Goal: Find contact information: Find contact information

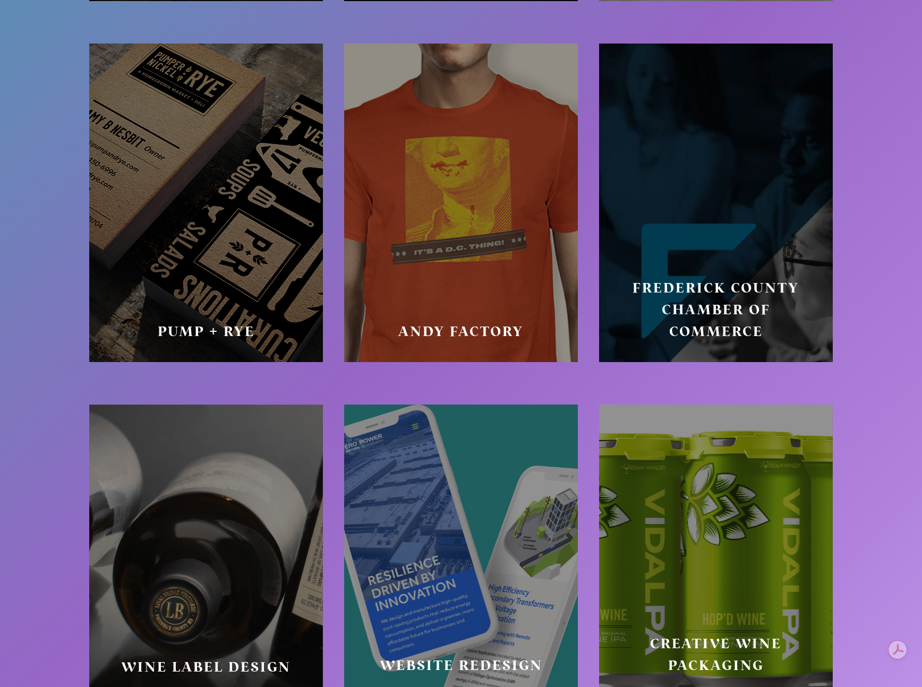
scroll to position [5904, 0]
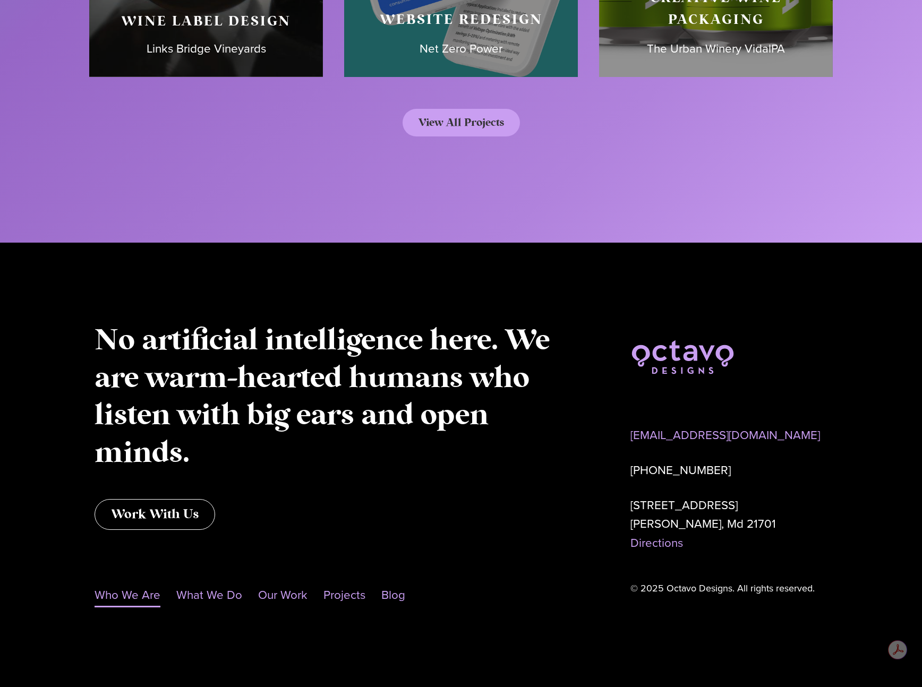
click at [125, 596] on link "Who We Are" at bounding box center [128, 595] width 66 height 24
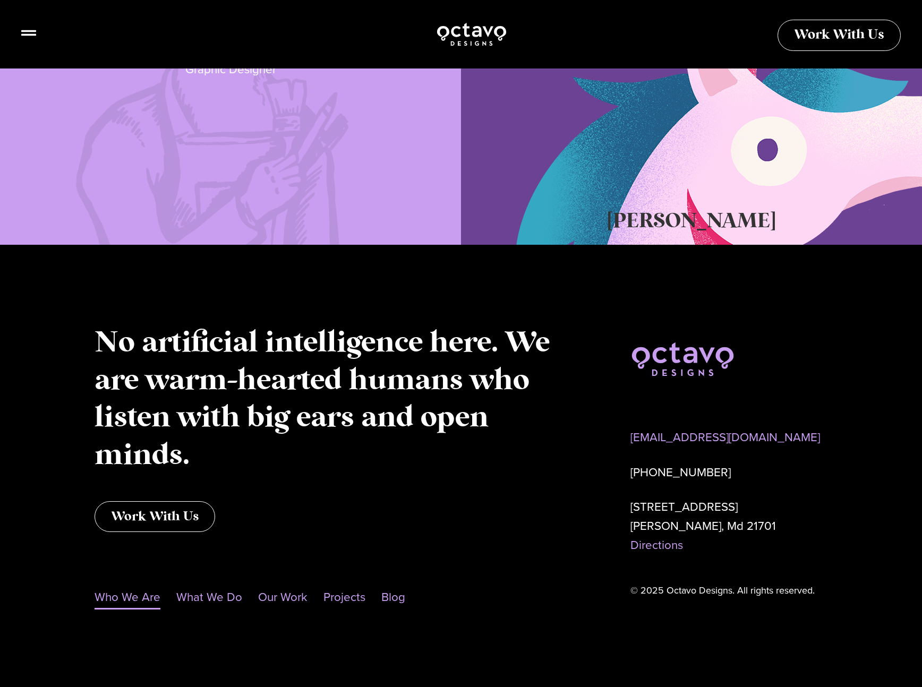
scroll to position [866, 0]
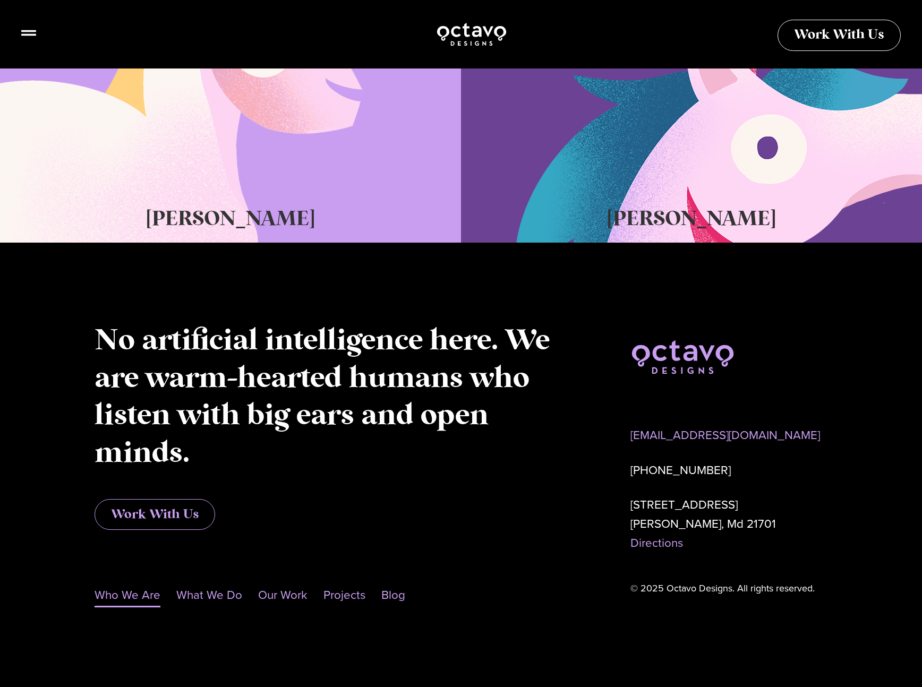
click at [158, 509] on span "Work With Us" at bounding box center [155, 514] width 88 height 13
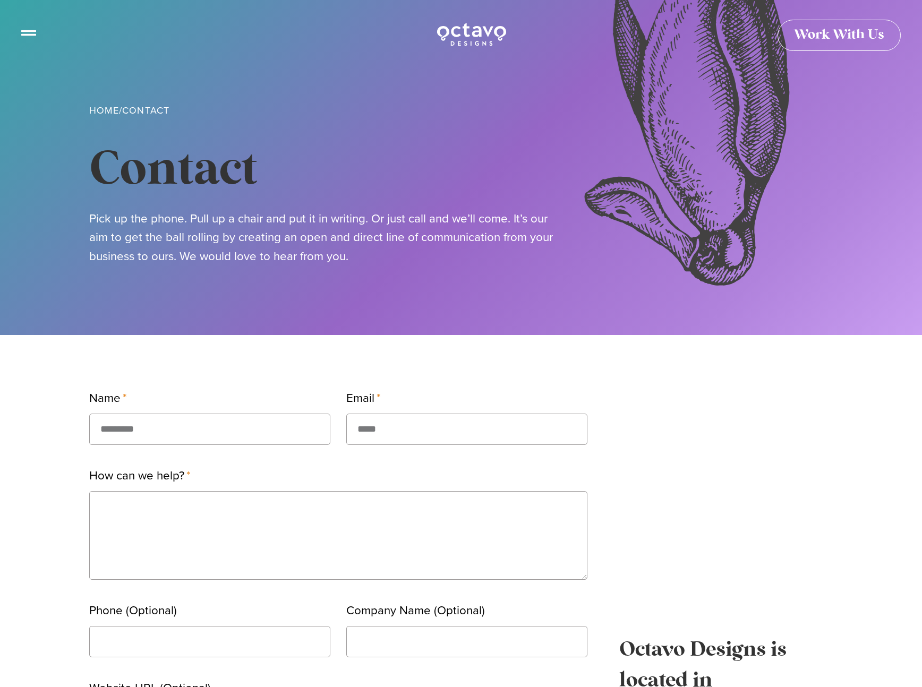
click at [33, 30] on icon at bounding box center [28, 29] width 15 height 6
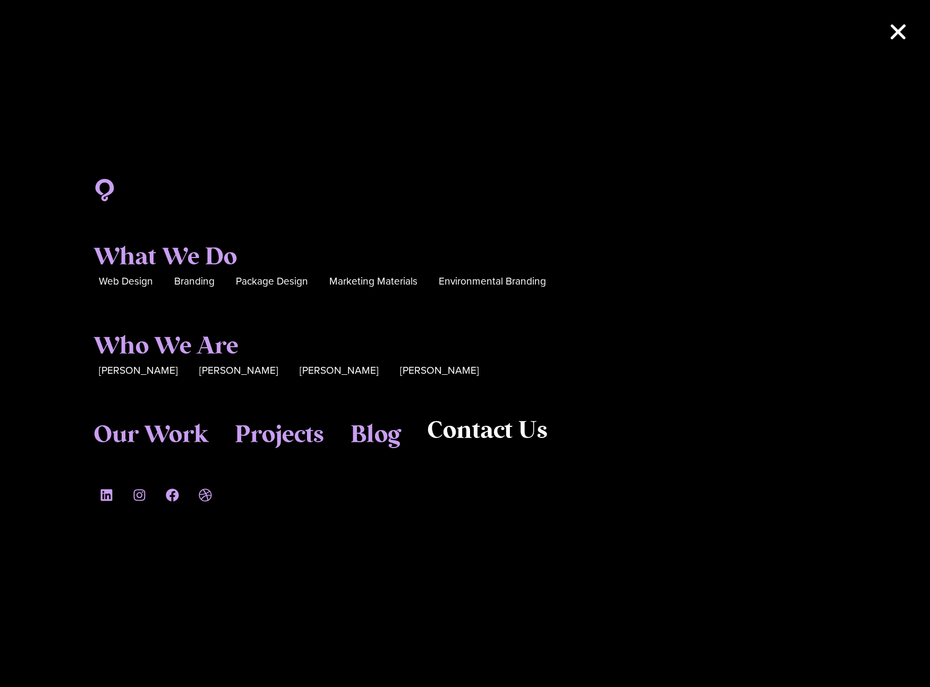
click at [500, 443] on span "Contact Us" at bounding box center [487, 431] width 121 height 29
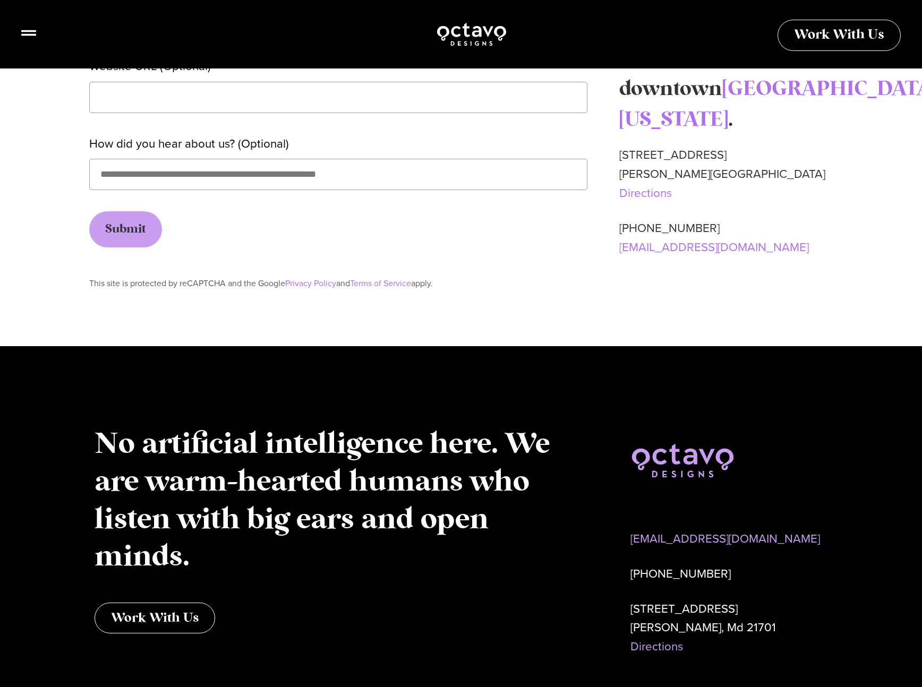
scroll to position [726, 0]
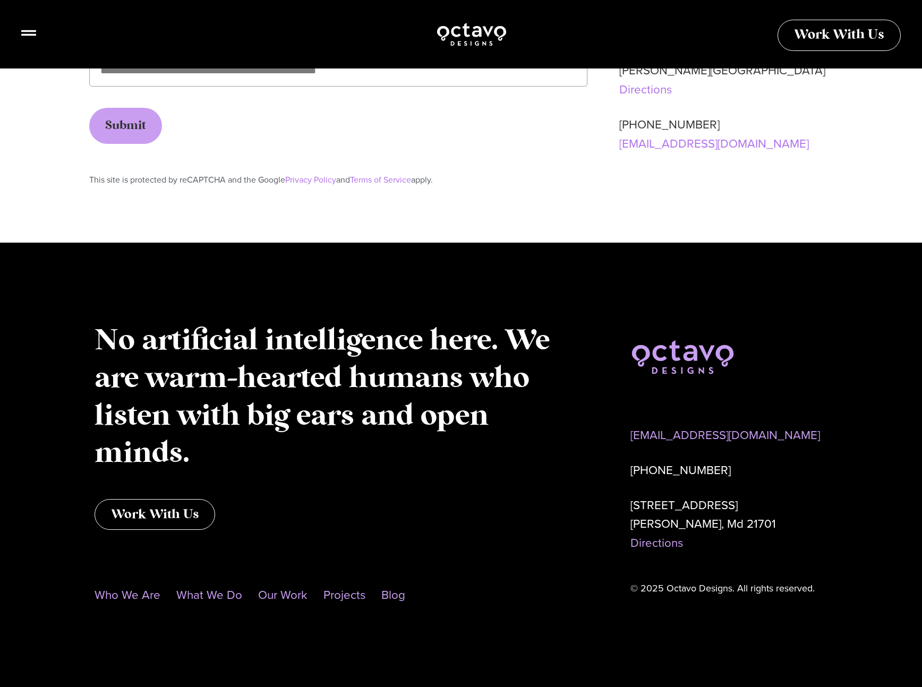
click at [314, 286] on div "No artificial intelligence here. We are warm-hearted humans who listen with big…" at bounding box center [461, 465] width 744 height 445
